Goal: Find specific page/section: Find specific page/section

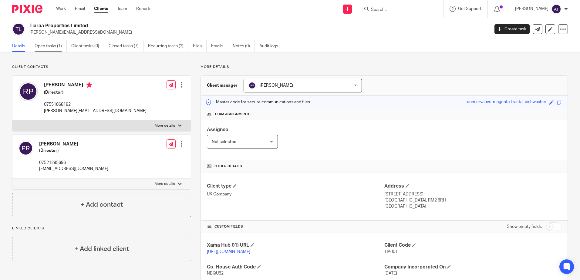
click at [39, 49] on link "Open tasks (1)" at bounding box center [51, 46] width 32 height 12
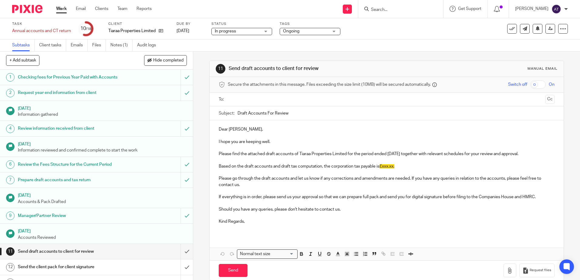
click at [403, 8] on input "Search" at bounding box center [397, 9] width 55 height 5
drag, startPoint x: 400, startPoint y: 8, endPoint x: 368, endPoint y: 11, distance: 32.0
click at [368, 11] on div "simon john" at bounding box center [399, 9] width 71 height 8
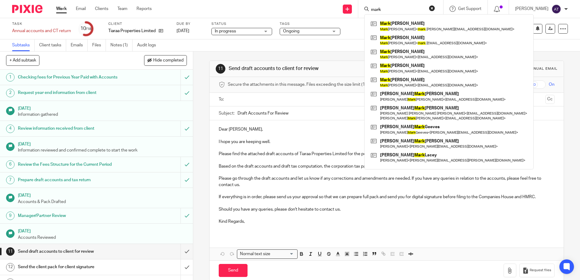
drag, startPoint x: 389, startPoint y: 10, endPoint x: 368, endPoint y: 11, distance: 21.5
click at [368, 11] on div "mark" at bounding box center [399, 9] width 71 height 8
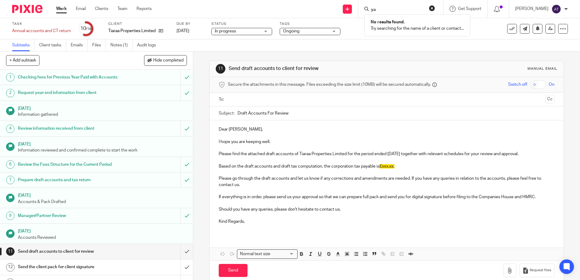
type input "y"
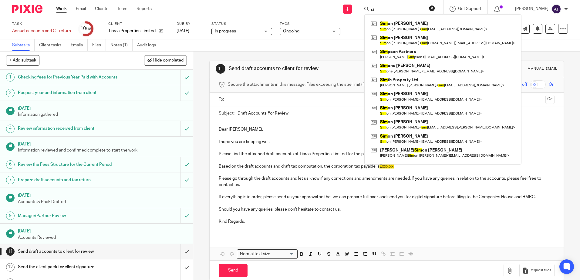
type input "s"
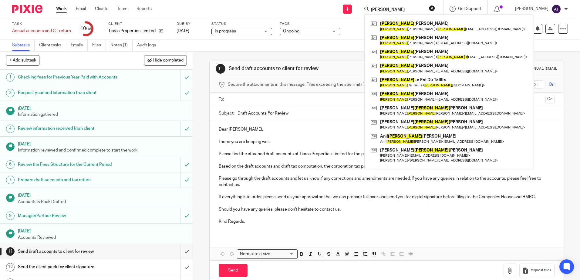
click at [389, 9] on input "peter" at bounding box center [397, 9] width 55 height 5
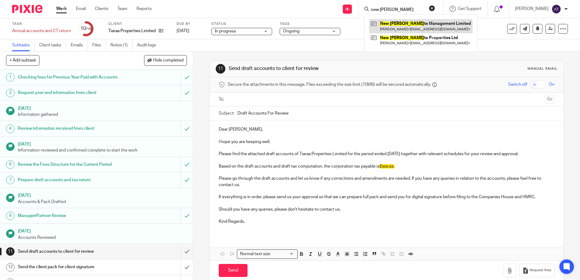
type input "new eli"
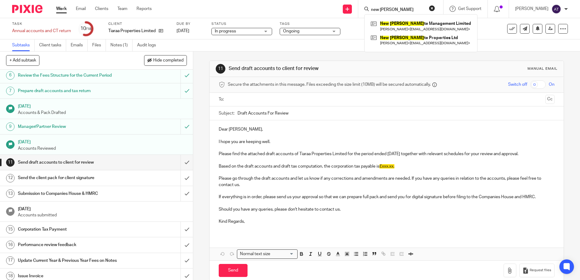
scroll to position [93, 0]
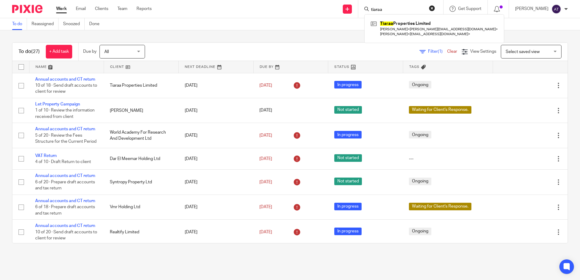
click at [387, 11] on input "tiaraa" at bounding box center [397, 9] width 55 height 5
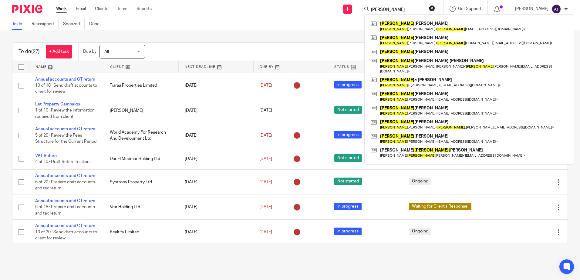
type input "simon"
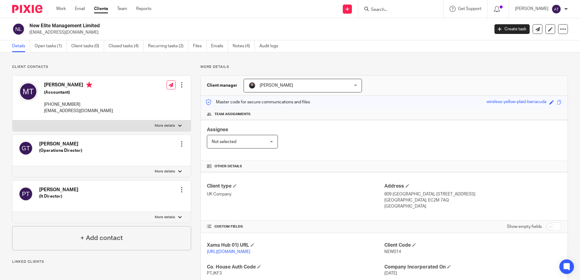
scroll to position [89, 0]
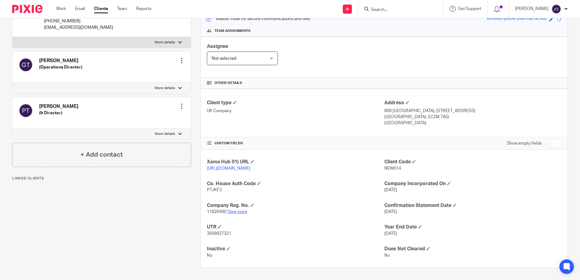
click at [238, 210] on link "View more" at bounding box center [237, 212] width 20 height 4
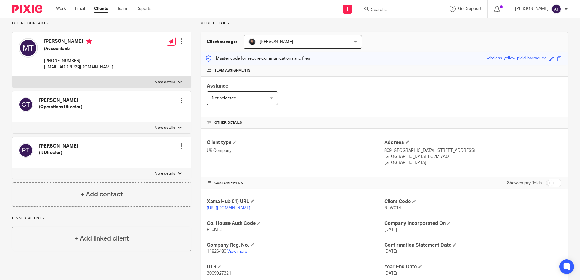
scroll to position [0, 0]
